Goal: Task Accomplishment & Management: Manage account settings

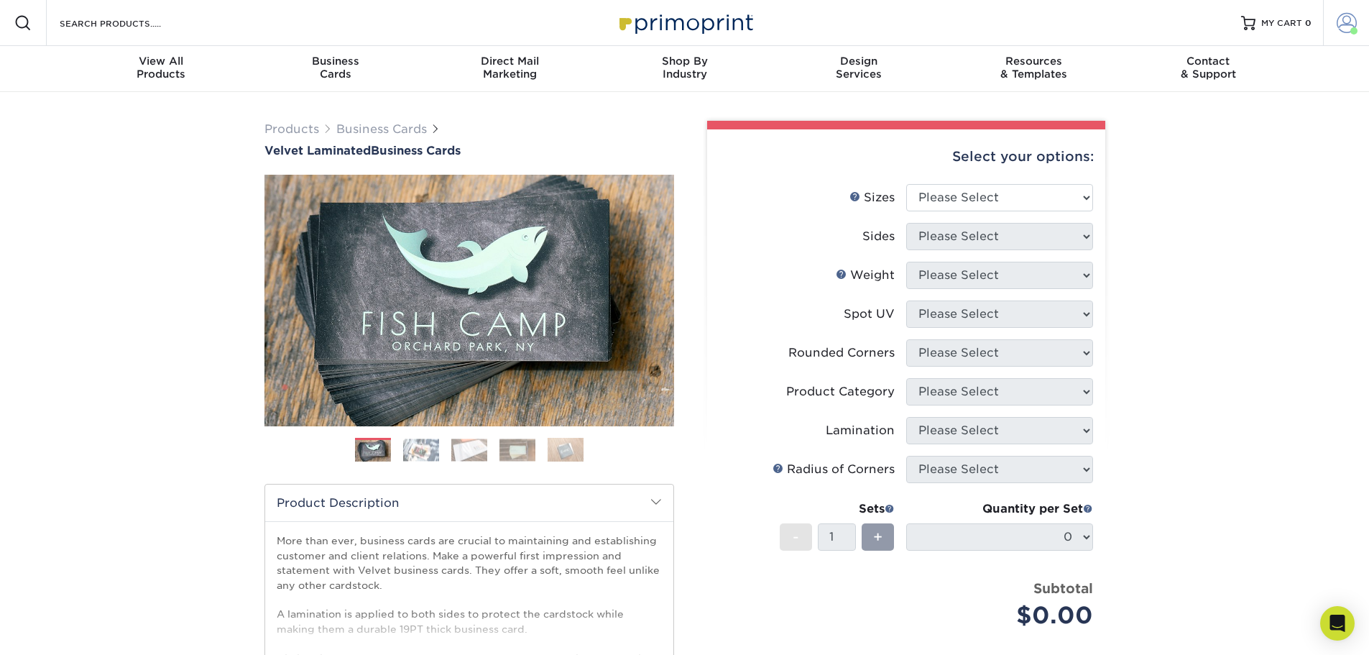
click at [1354, 30] on span at bounding box center [1353, 30] width 7 height 7
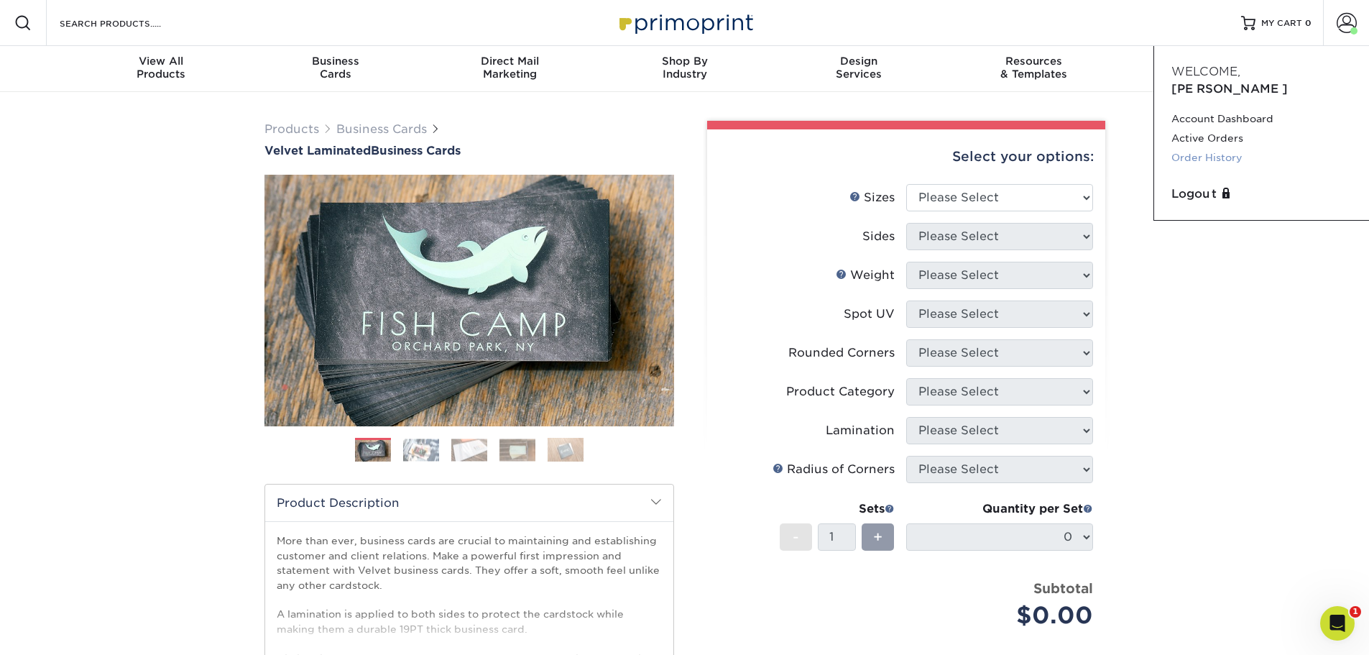
click at [1207, 148] on link "Order History" at bounding box center [1261, 157] width 180 height 19
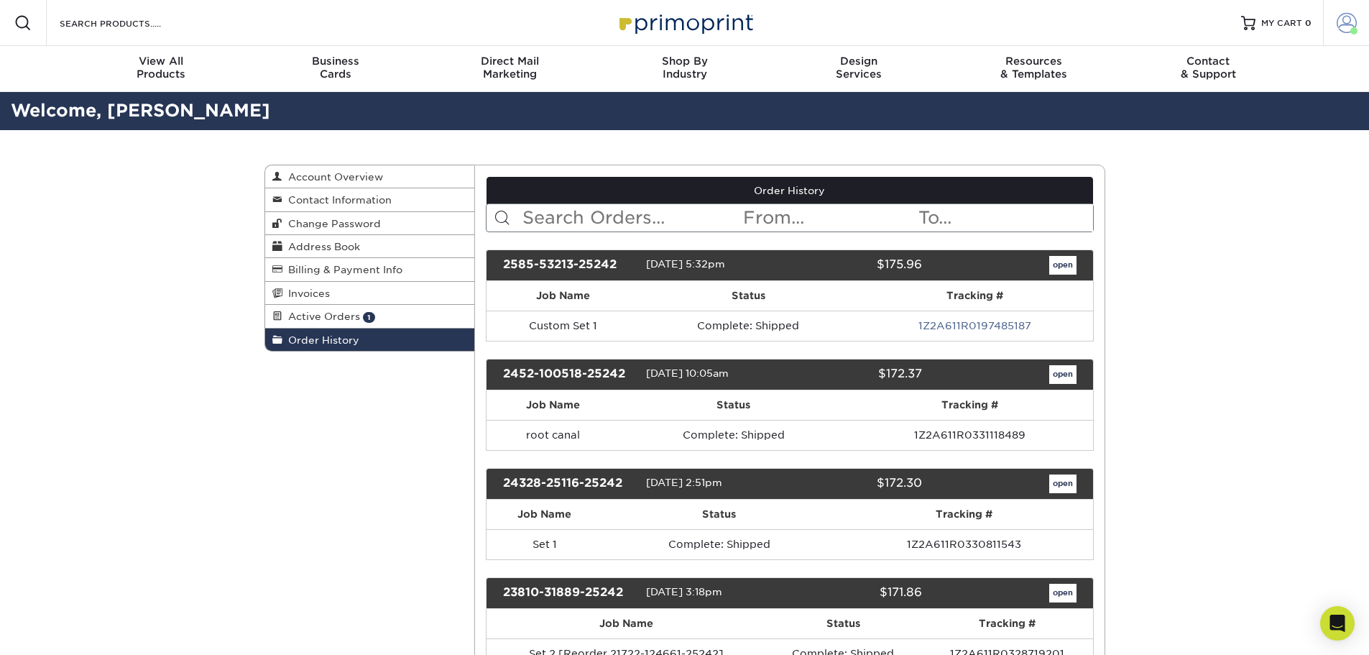
click at [1351, 19] on span at bounding box center [1346, 23] width 20 height 20
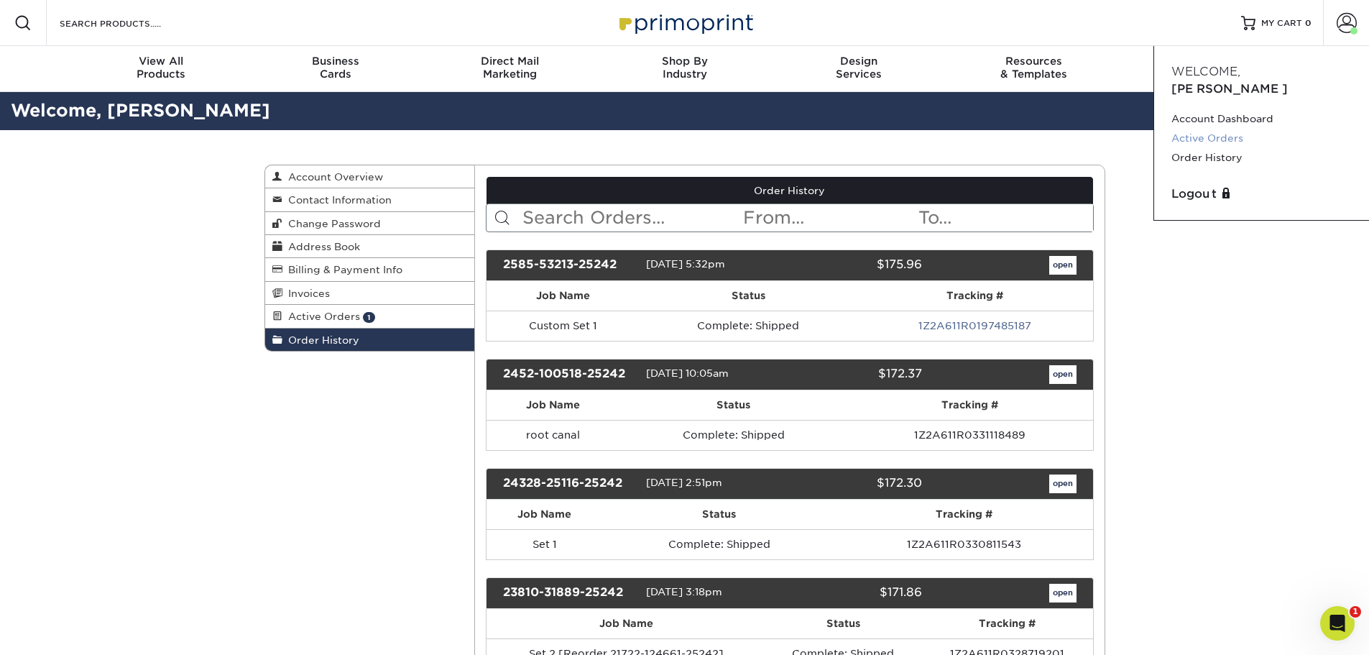
click at [1205, 129] on link "Active Orders" at bounding box center [1261, 138] width 180 height 19
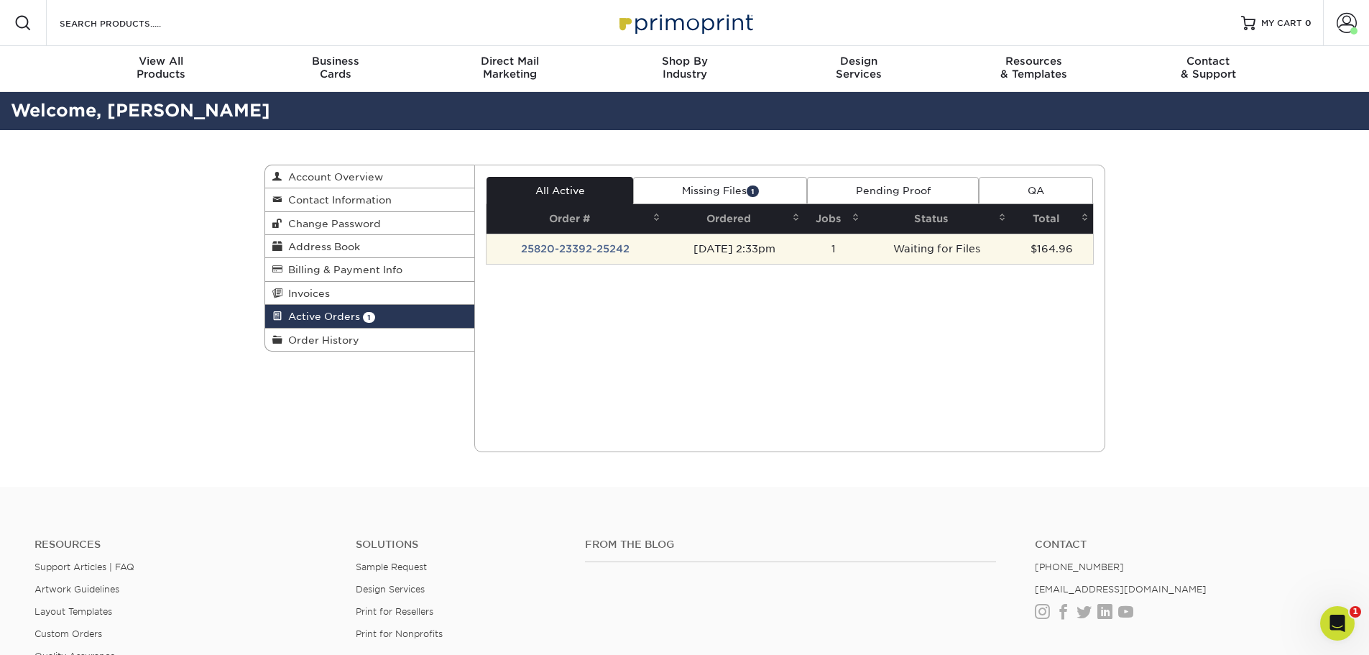
click at [956, 249] on td "Waiting for Files" at bounding box center [937, 249] width 147 height 30
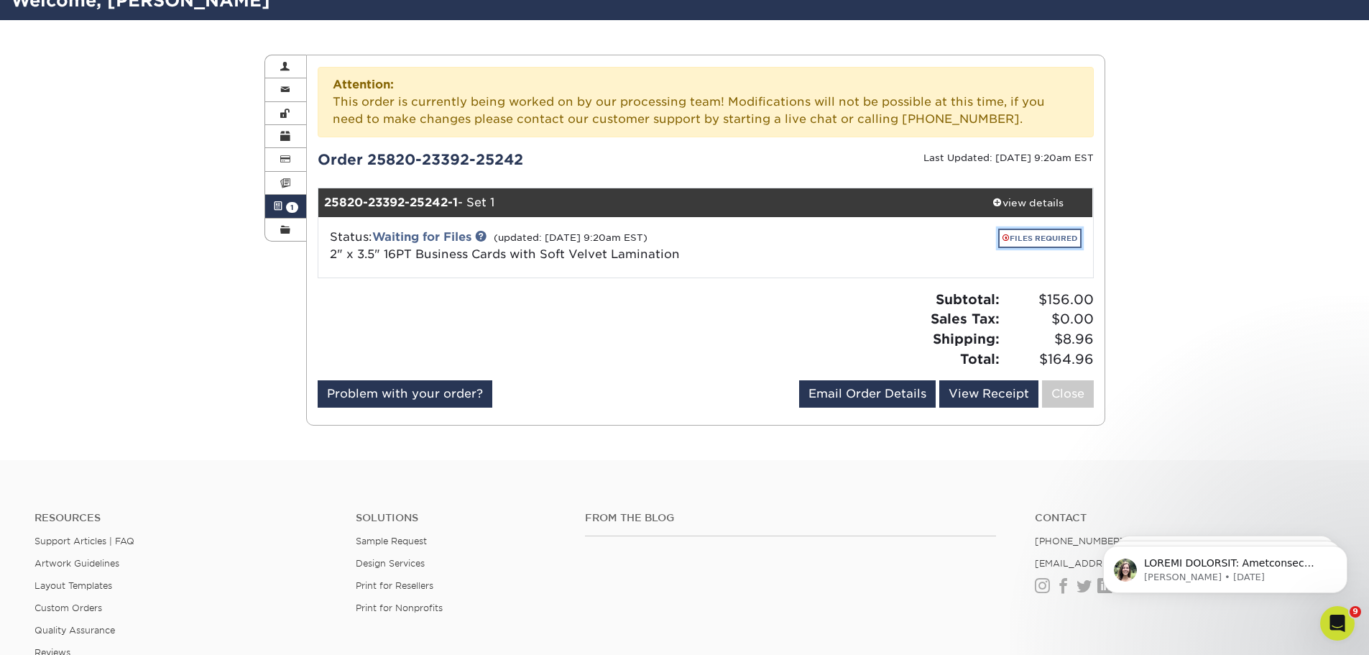
click at [1035, 236] on link "FILES REQUIRED" at bounding box center [1039, 237] width 83 height 19
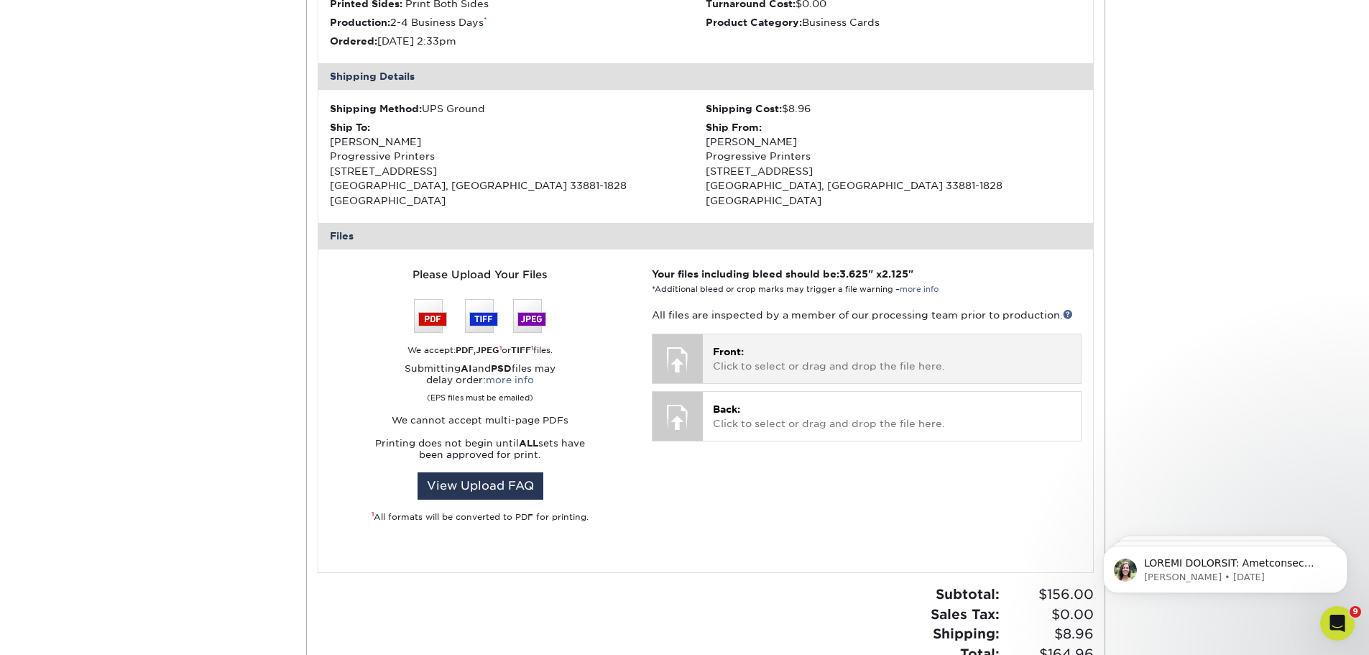
scroll to position [469, 0]
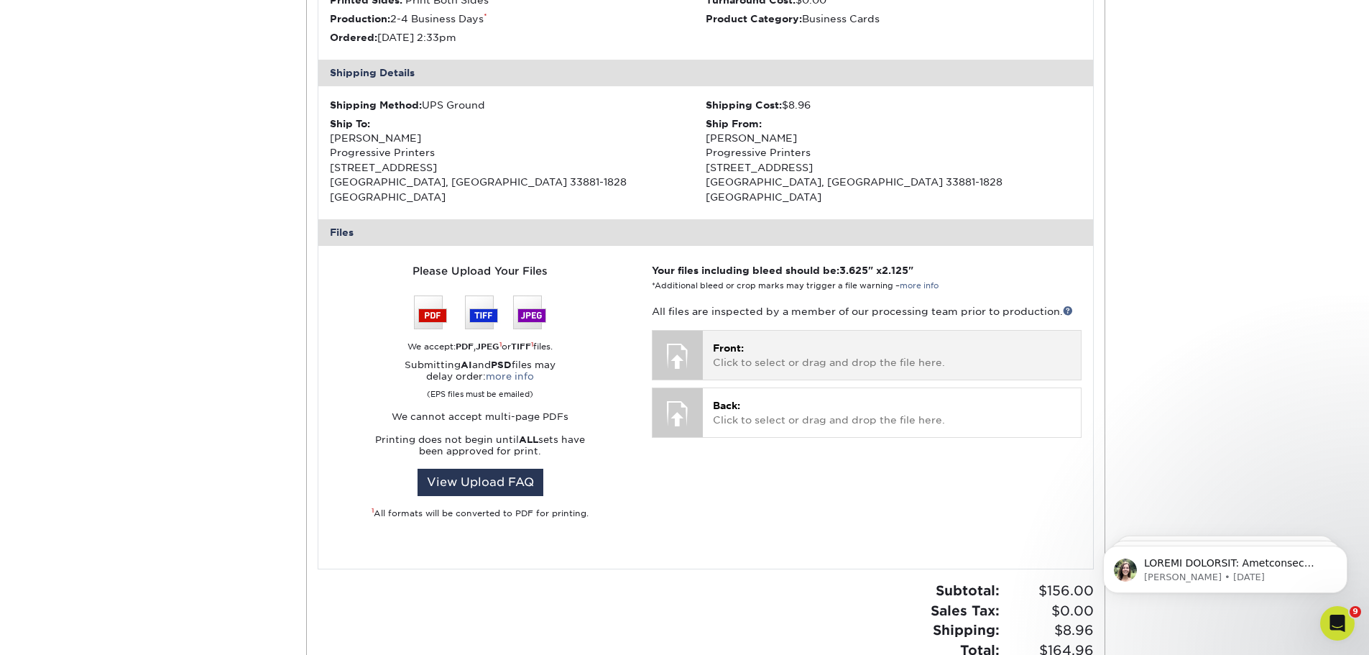
click at [705, 336] on div "Front: Click to select or drag and drop the file here. Choose file" at bounding box center [891, 355] width 377 height 48
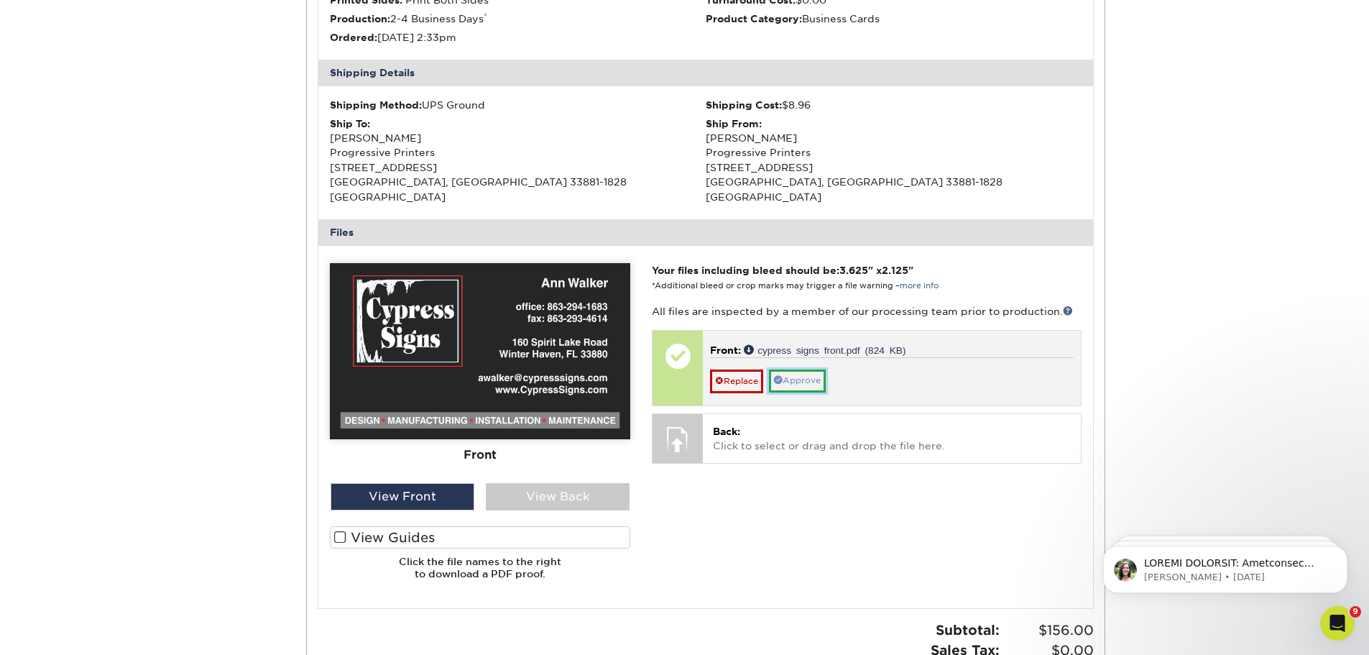
click at [804, 369] on link "Approve" at bounding box center [797, 380] width 57 height 22
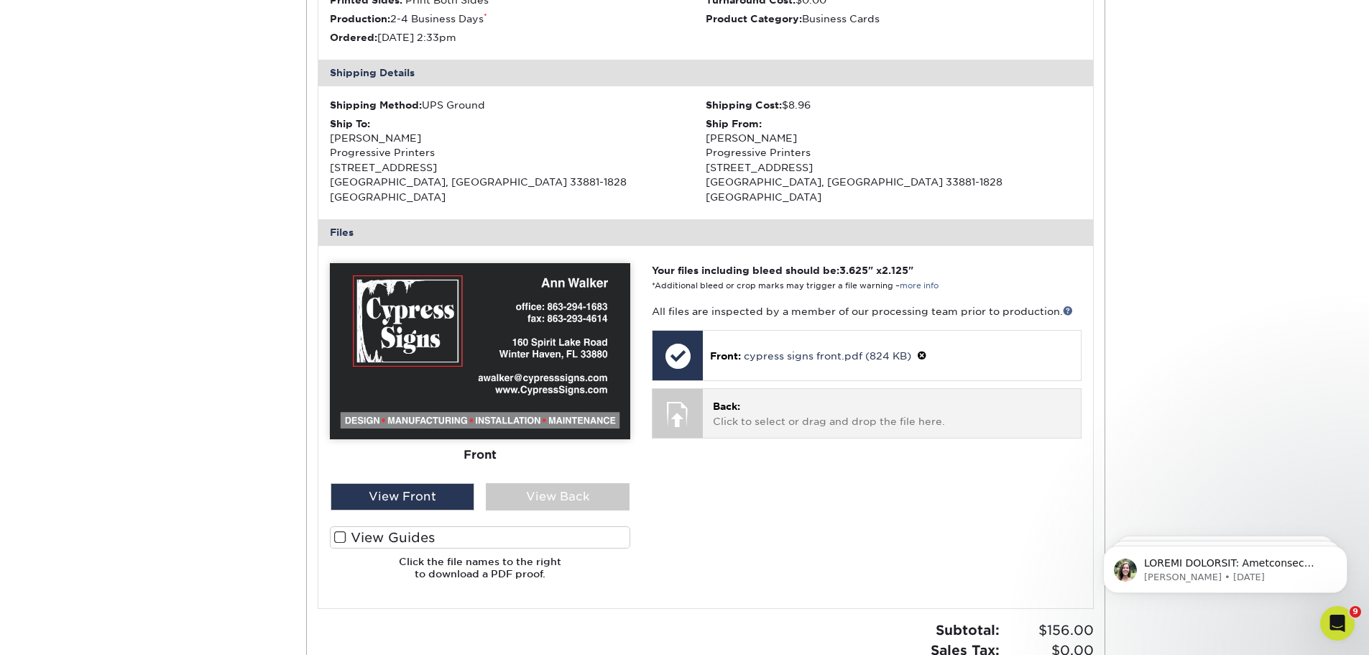
click at [756, 406] on p "Back: Click to select or drag and drop the file here." at bounding box center [891, 413] width 357 height 29
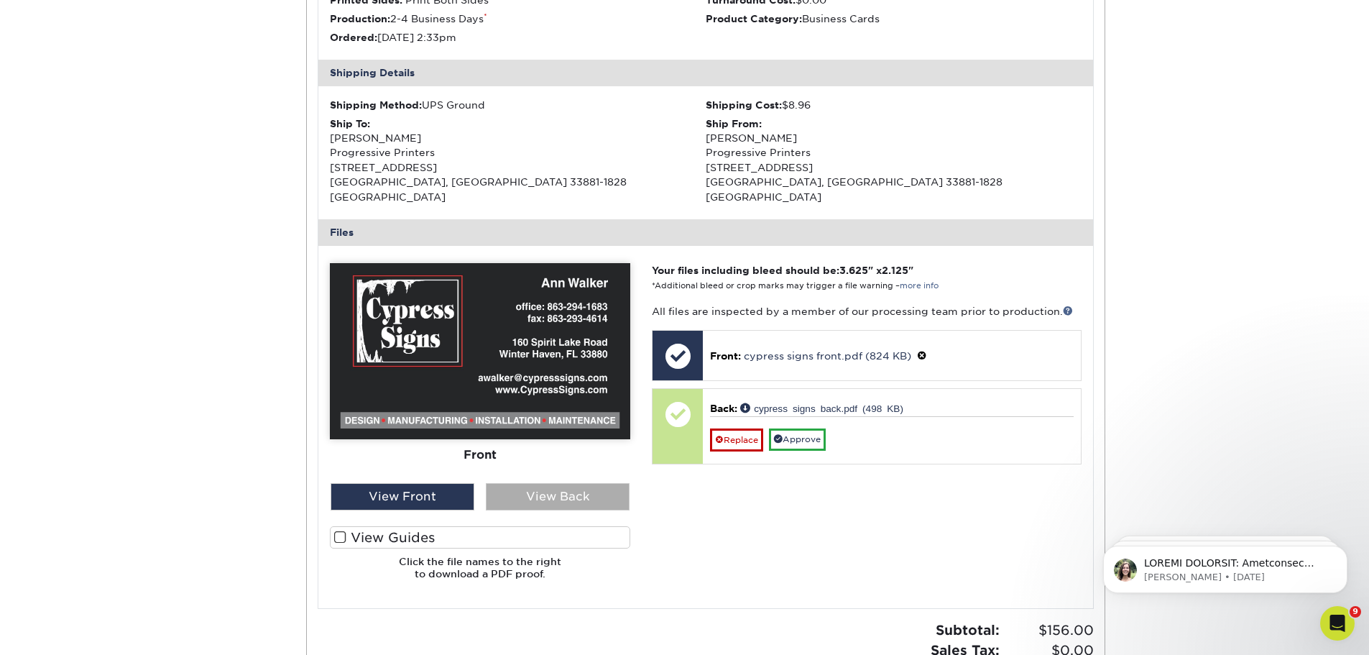
click at [531, 483] on div "View Back" at bounding box center [558, 496] width 144 height 27
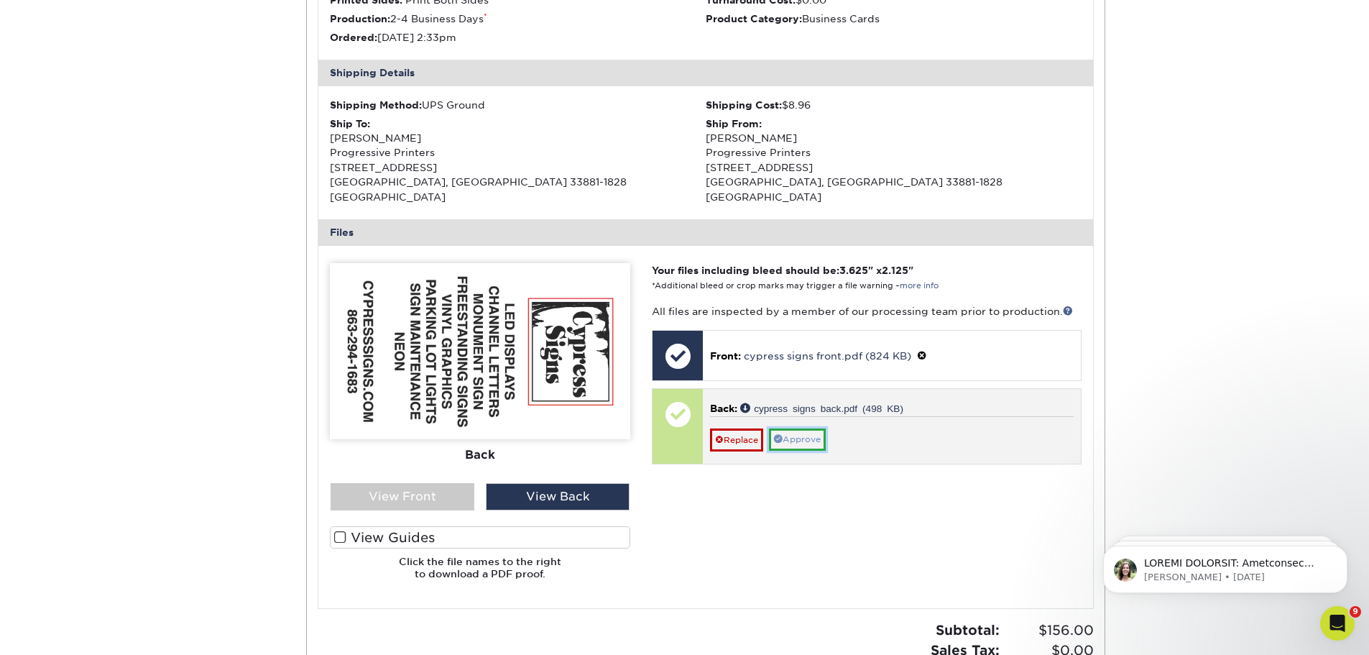
click at [801, 429] on link "Approve" at bounding box center [797, 439] width 57 height 22
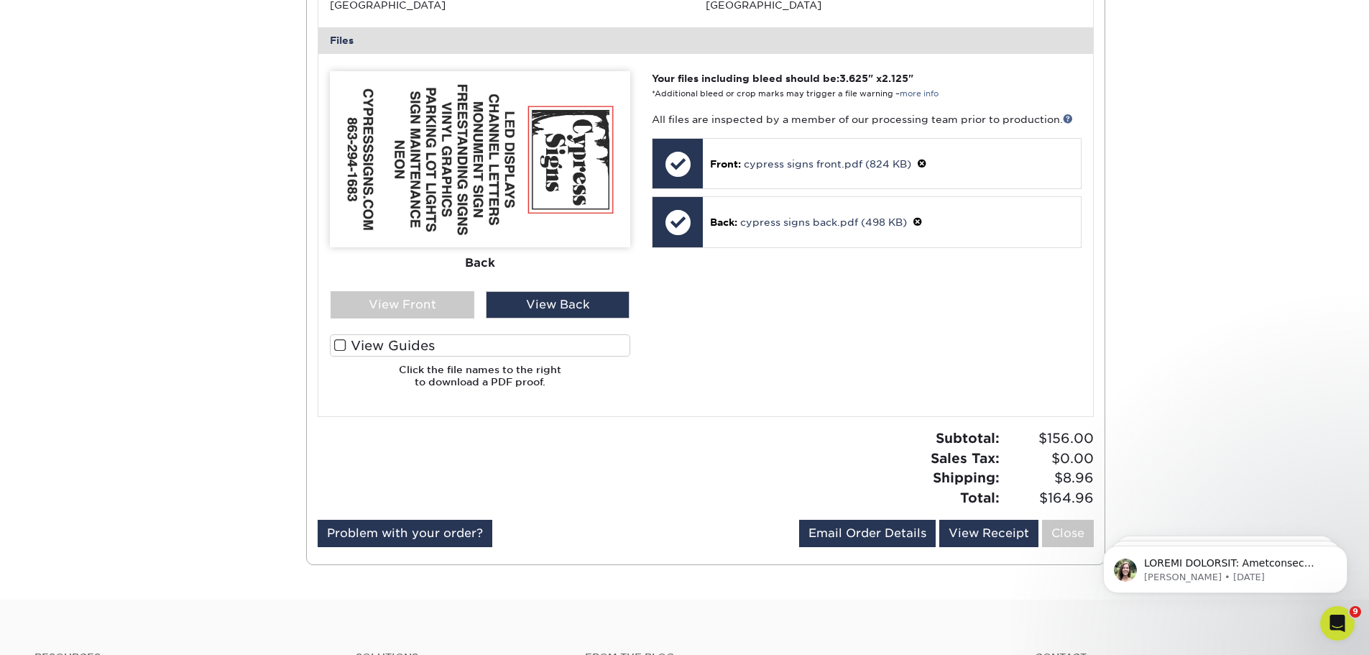
scroll to position [685, 0]
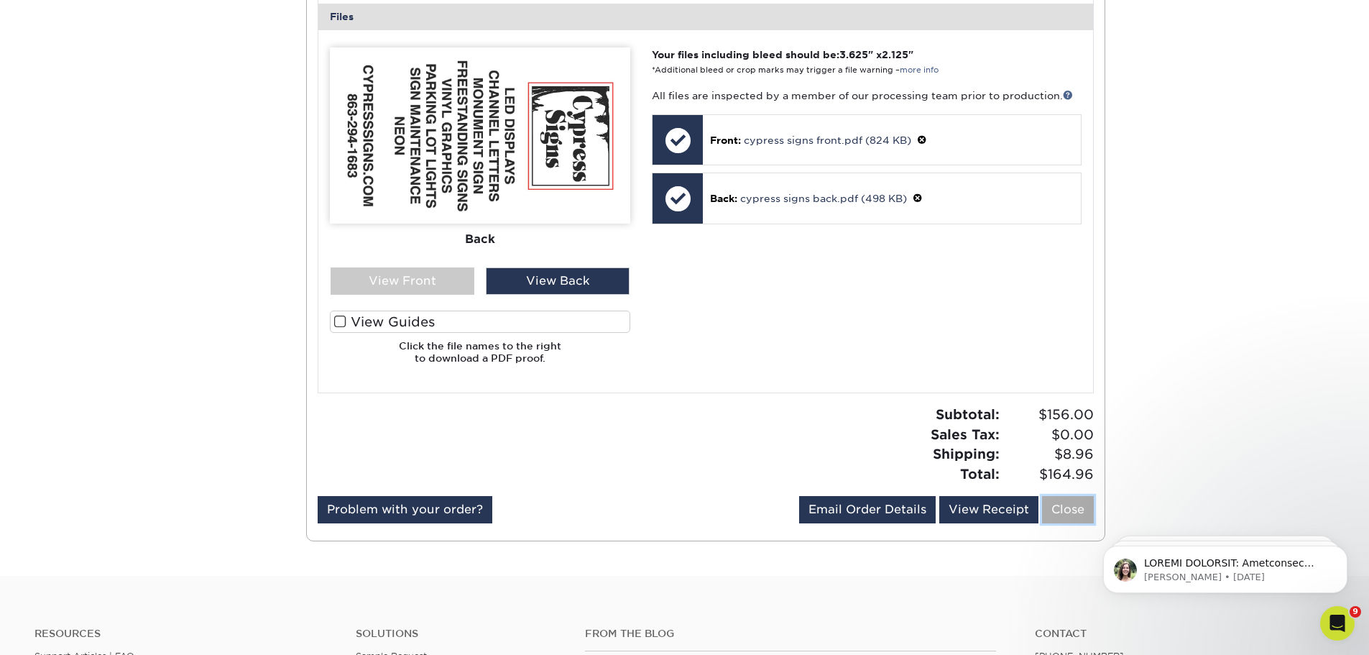
click at [1070, 501] on link "Close" at bounding box center [1068, 509] width 52 height 27
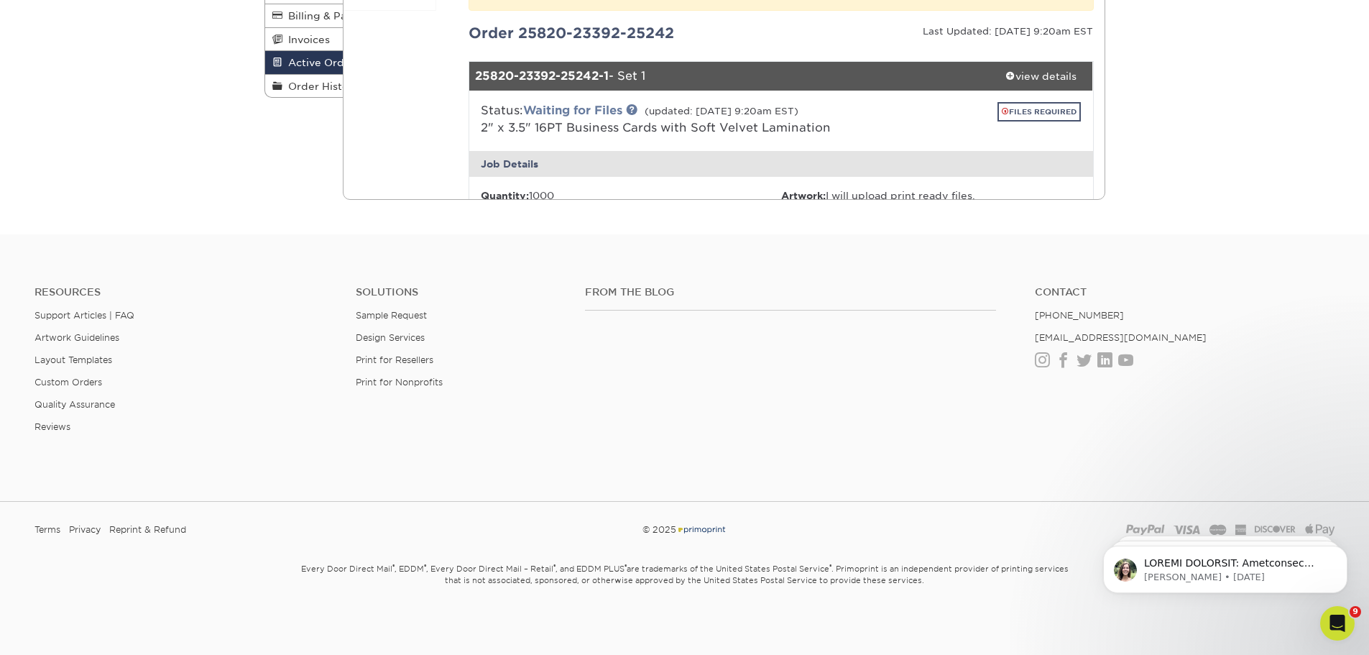
scroll to position [0, 0]
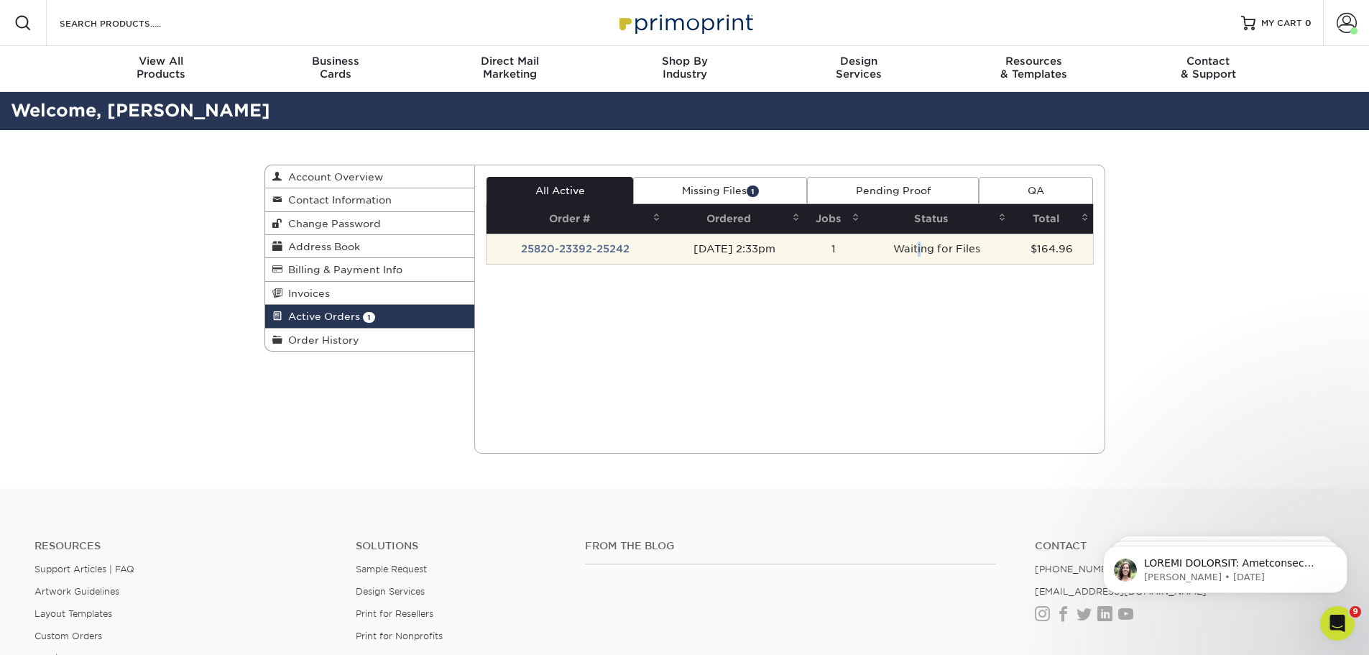
click at [931, 254] on td "Waiting for Files" at bounding box center [937, 249] width 147 height 30
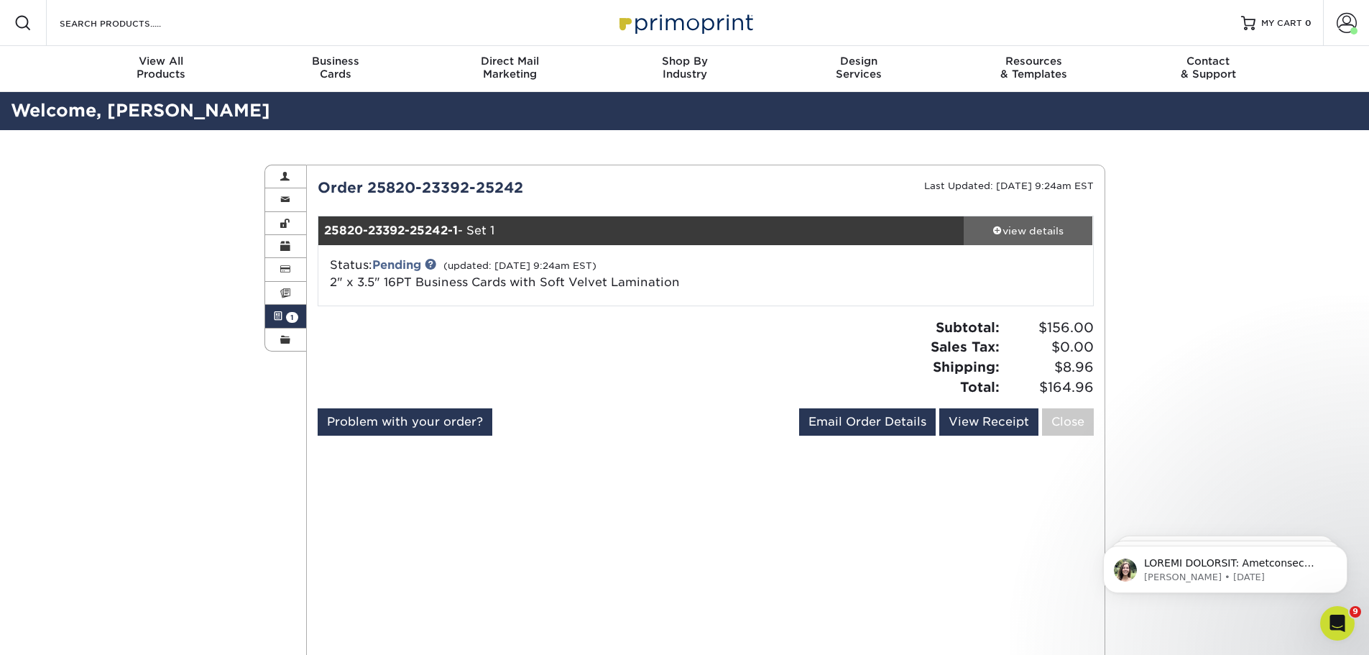
click at [1035, 226] on div "view details" at bounding box center [1028, 230] width 129 height 14
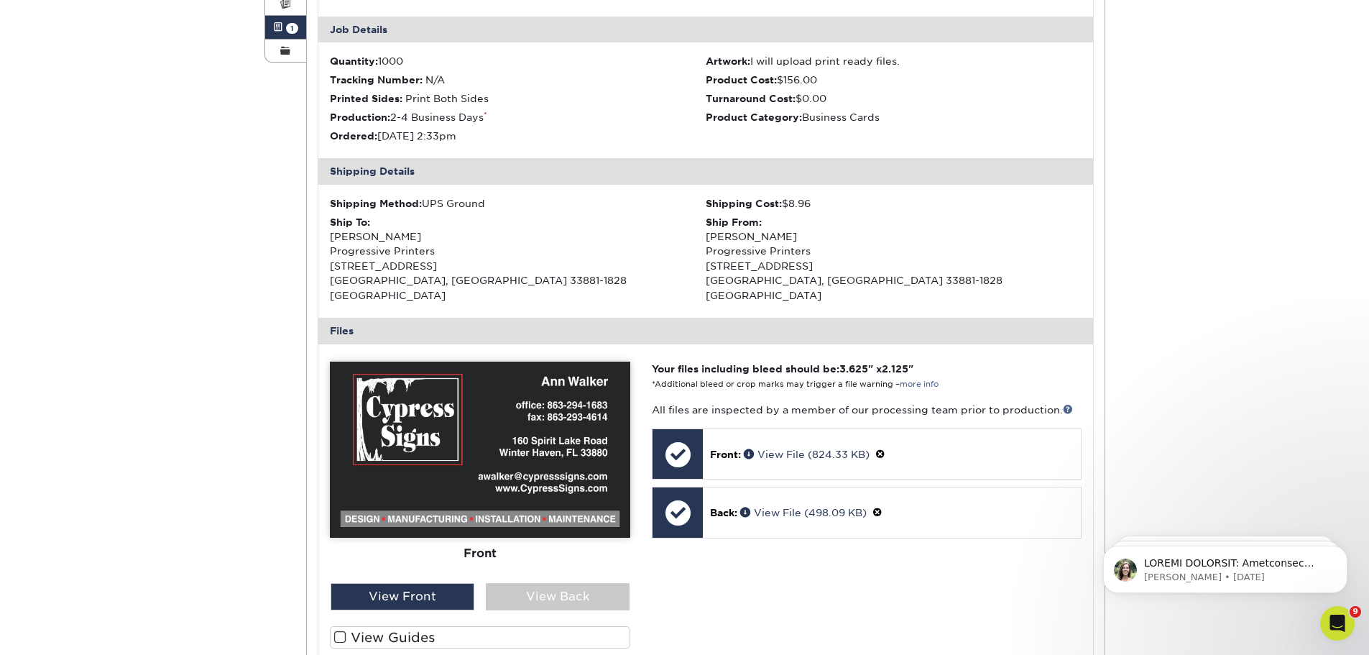
scroll to position [287, 0]
